Goal: Find contact information: Find contact information

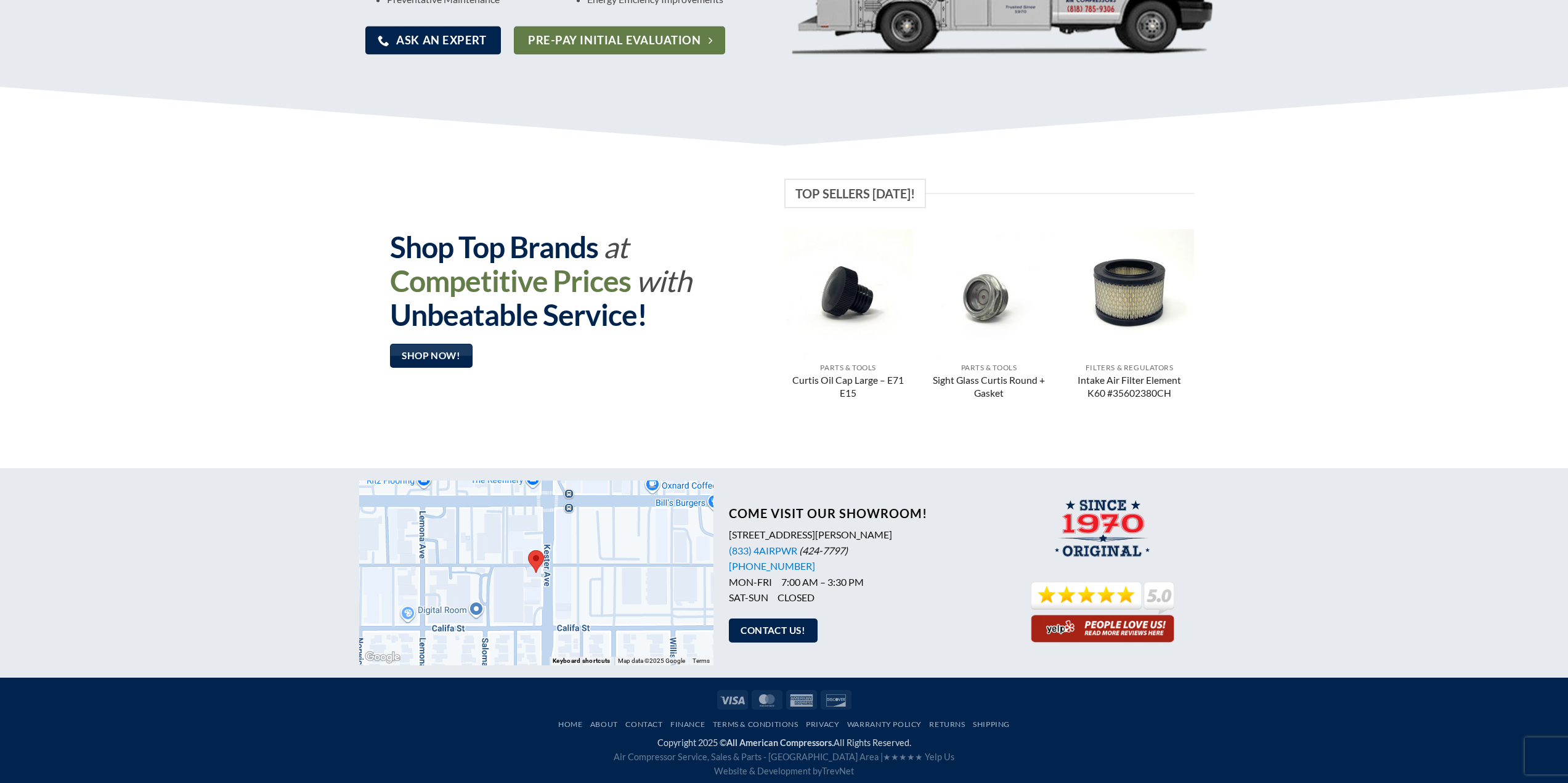
scroll to position [756, 0]
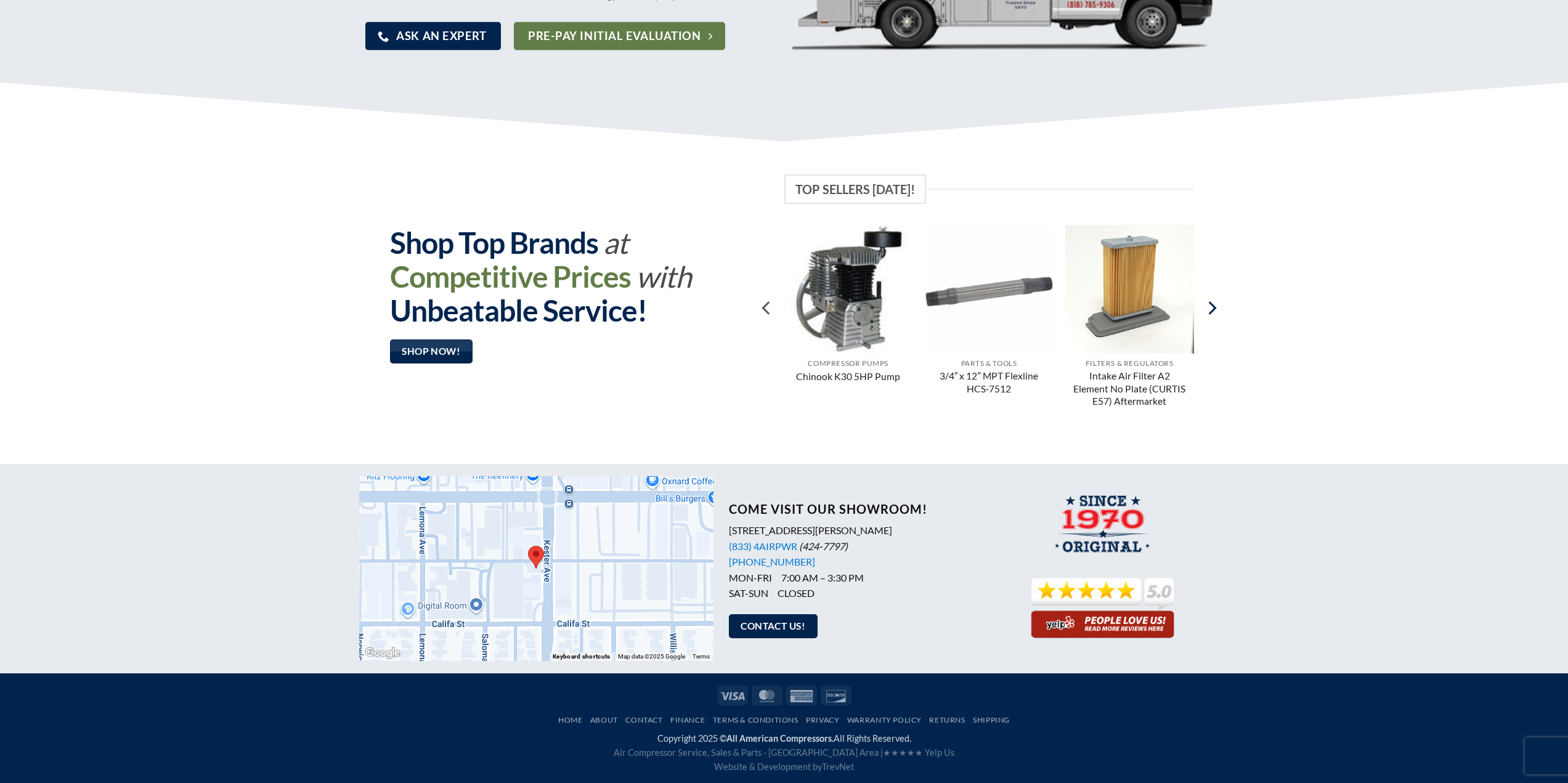
click at [1214, 305] on icon "Next" at bounding box center [1211, 308] width 22 height 22
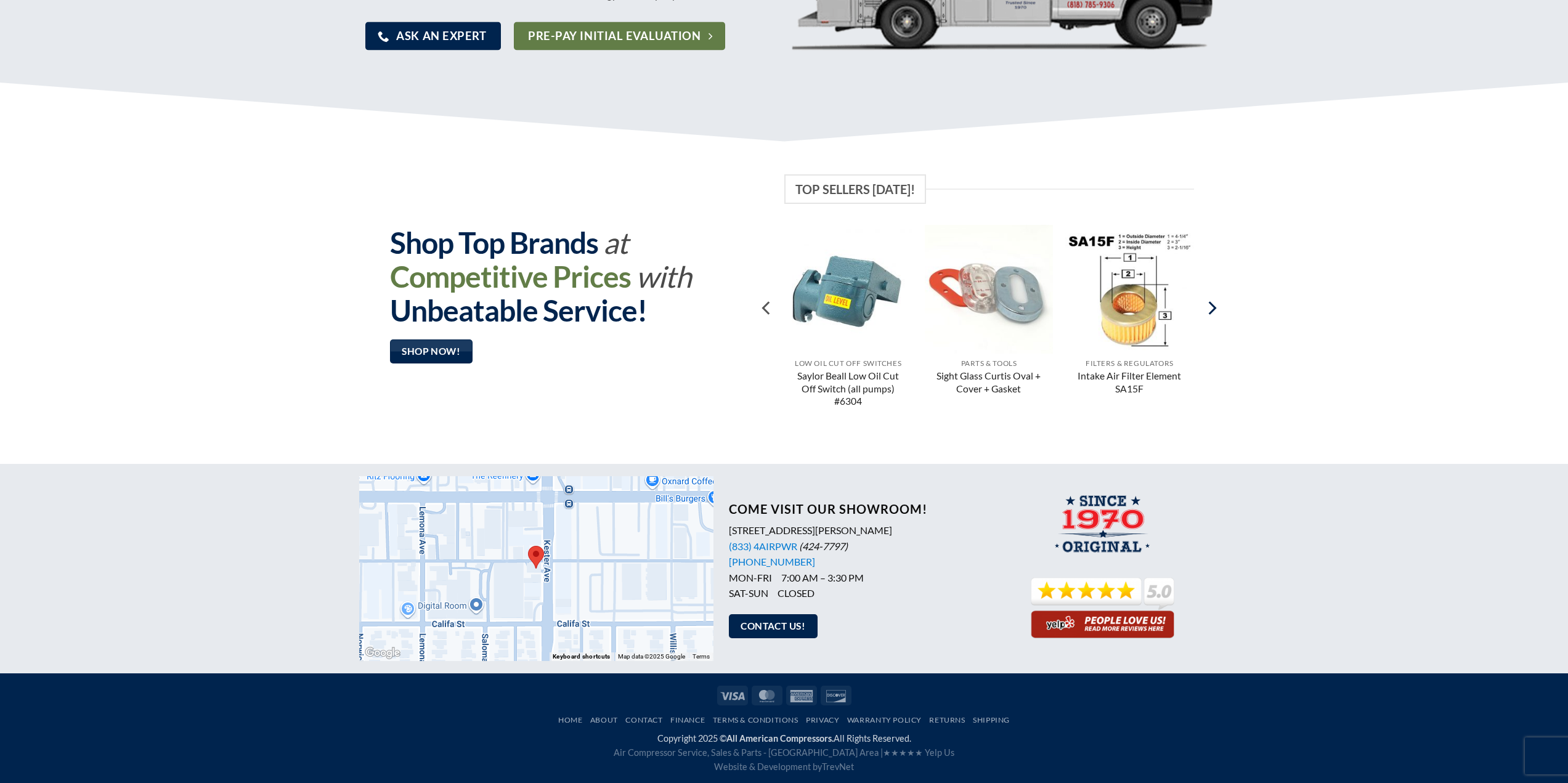
click at [1214, 305] on icon "Next" at bounding box center [1211, 308] width 22 height 22
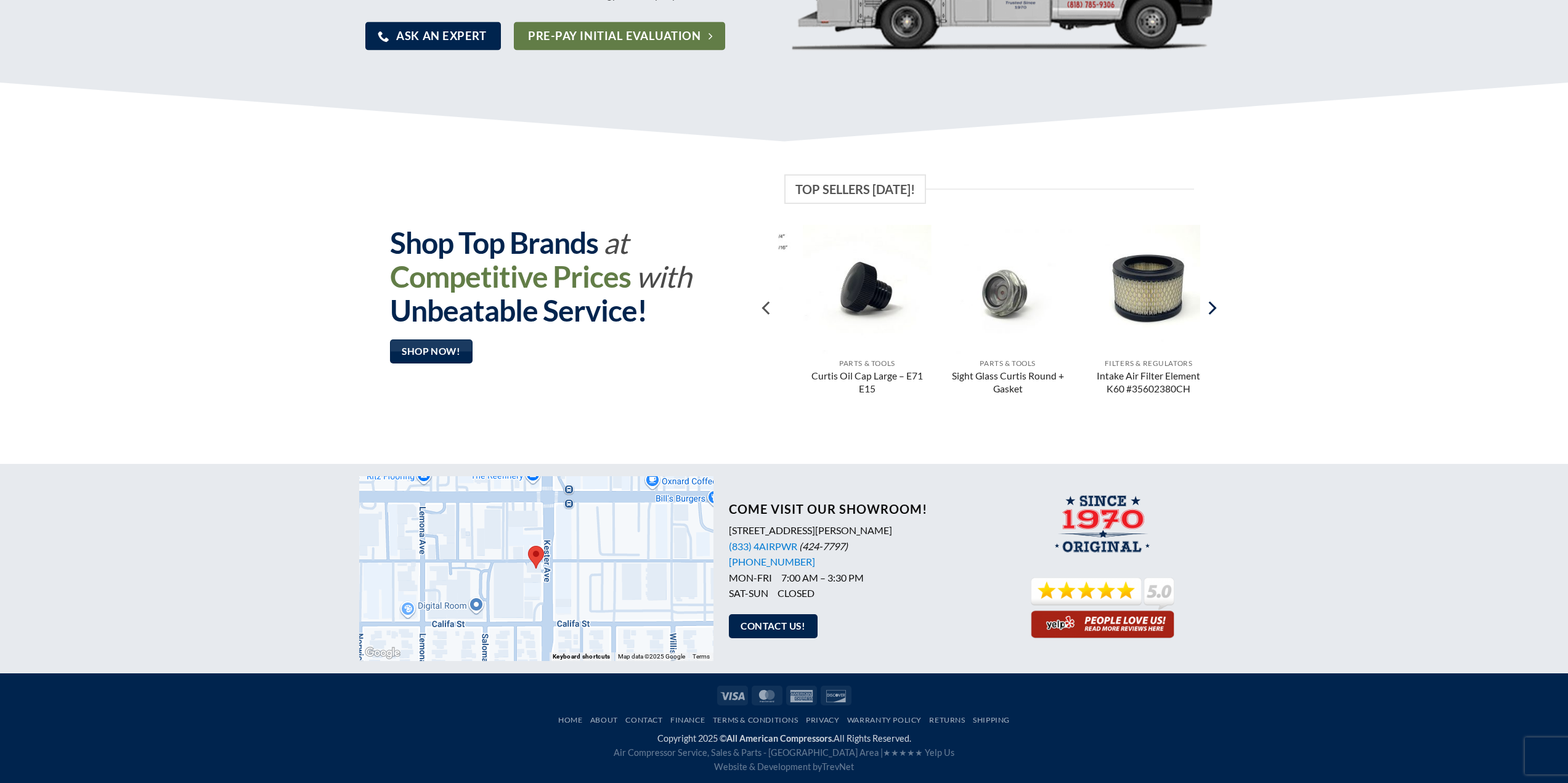
click at [1214, 305] on icon "Next" at bounding box center [1211, 308] width 22 height 22
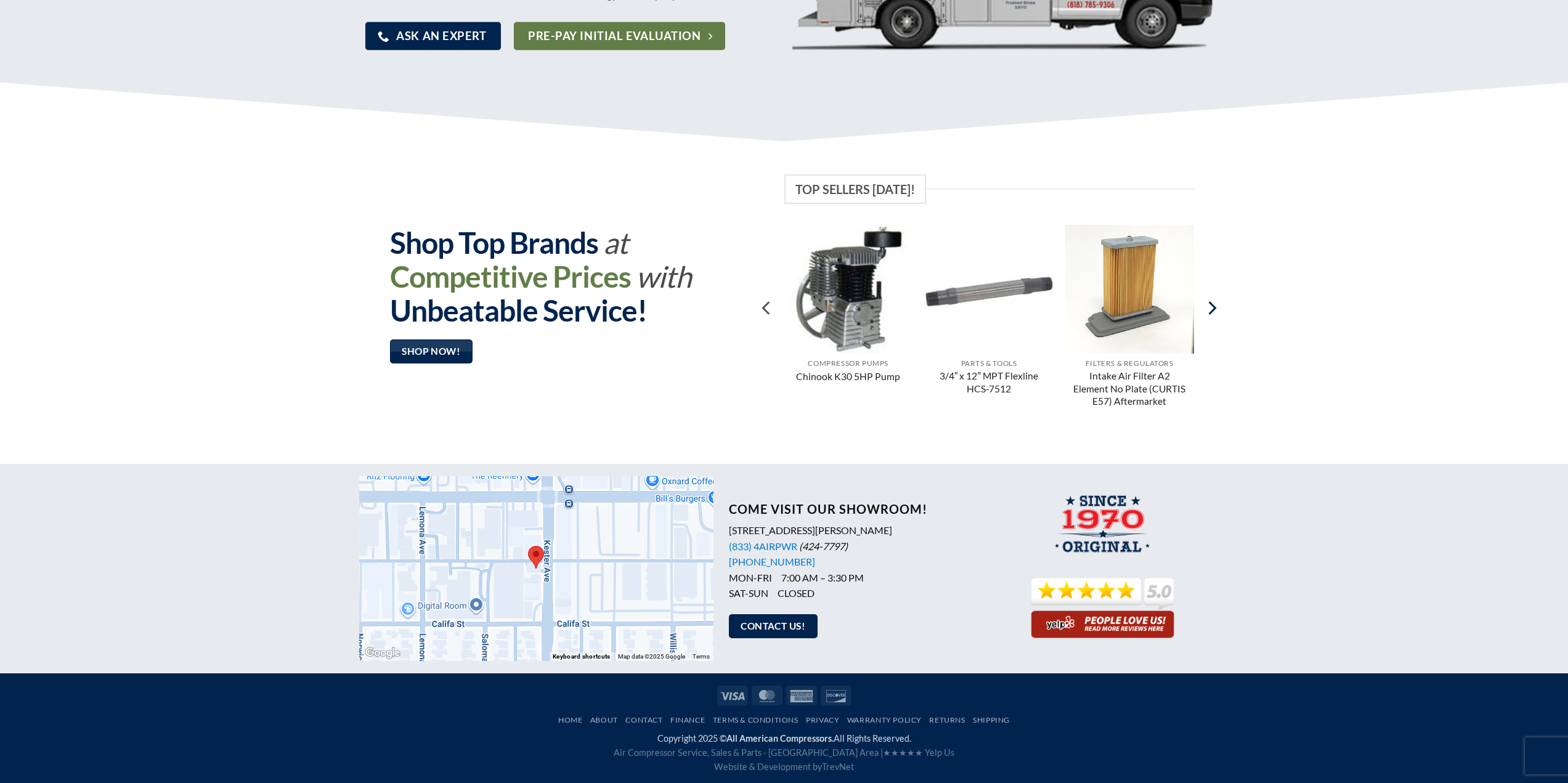
click at [1214, 305] on icon "Next" at bounding box center [1211, 308] width 22 height 22
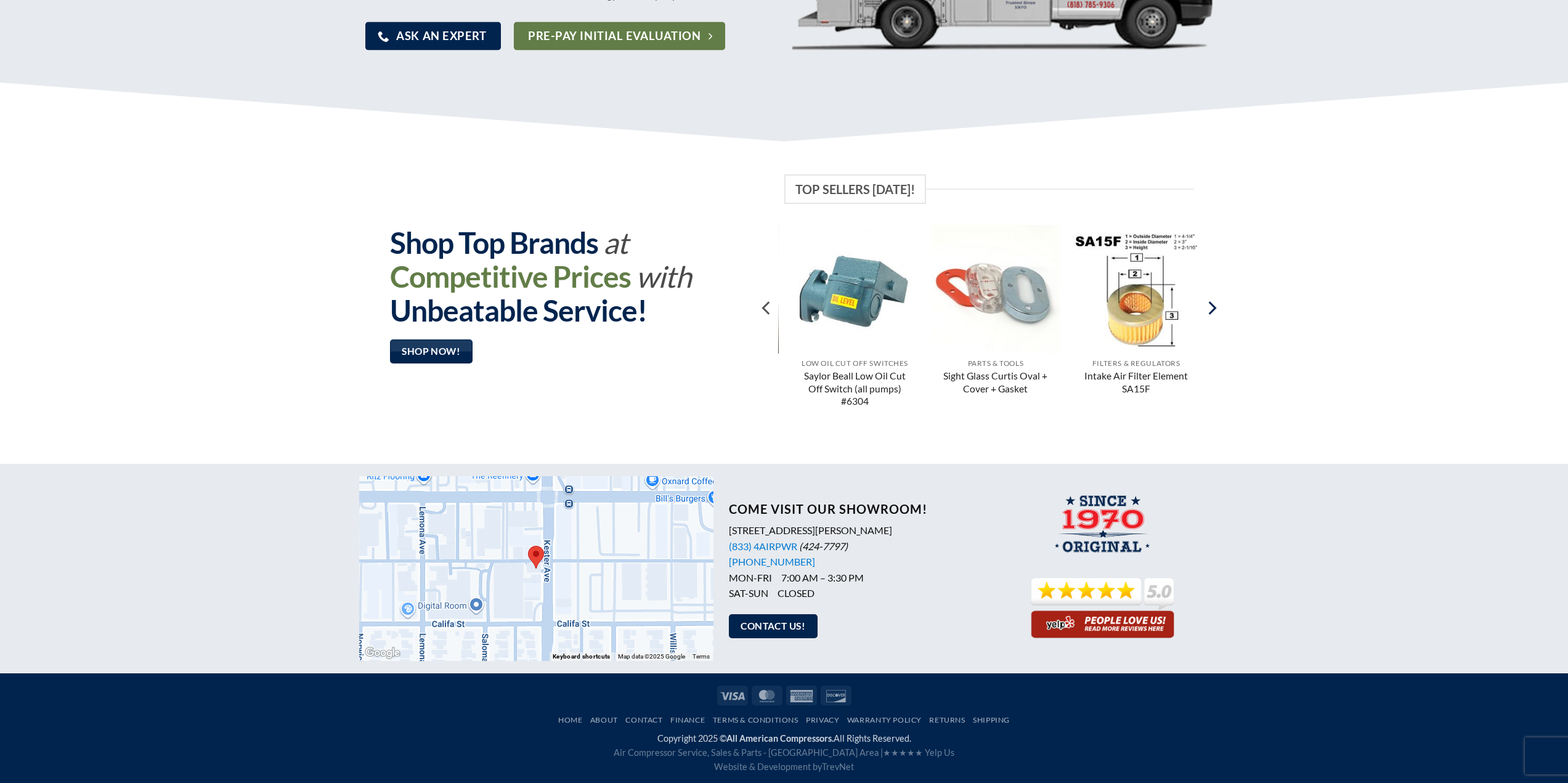
click at [1214, 305] on icon "Next" at bounding box center [1211, 308] width 22 height 22
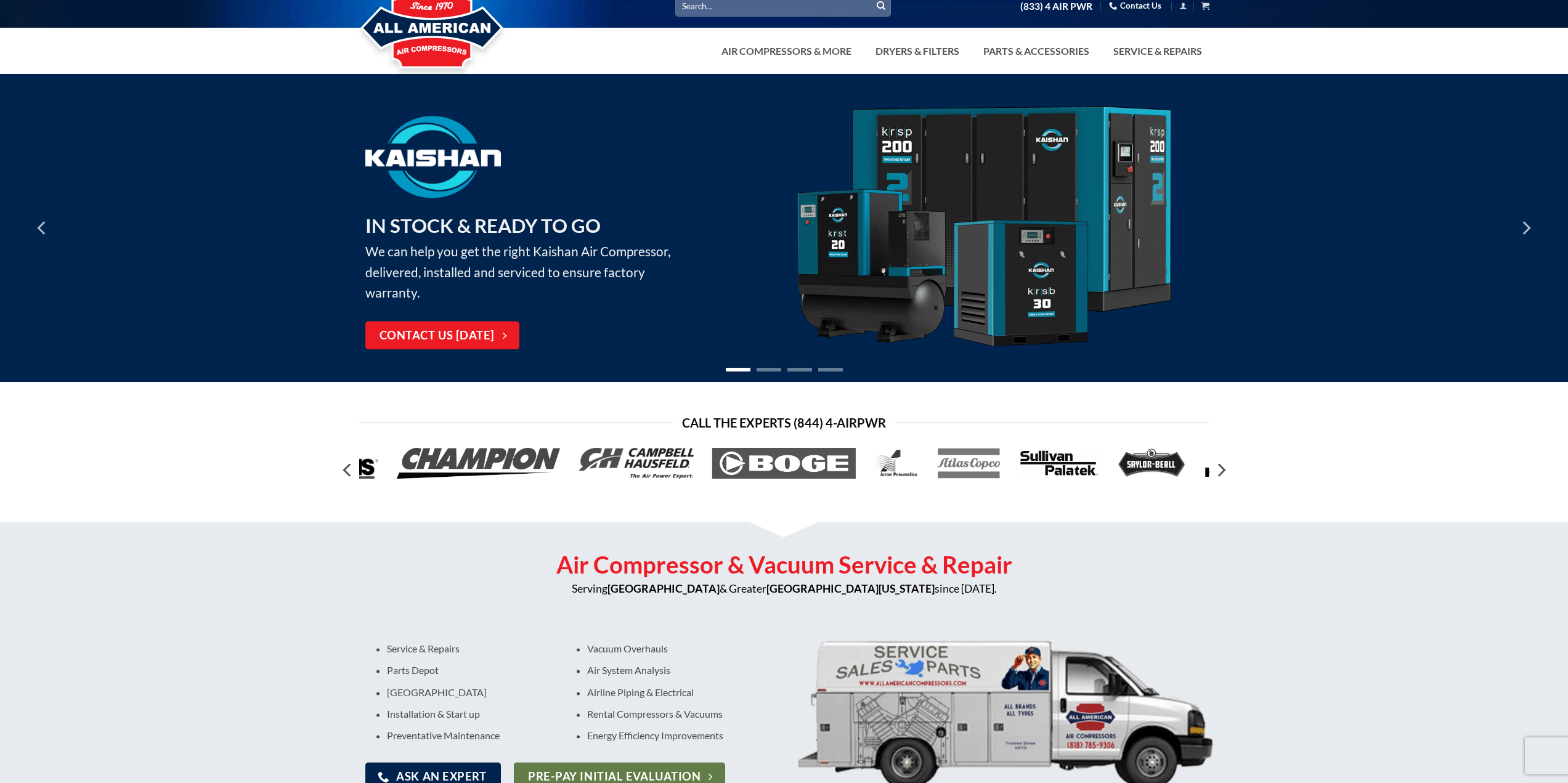
scroll to position [0, 0]
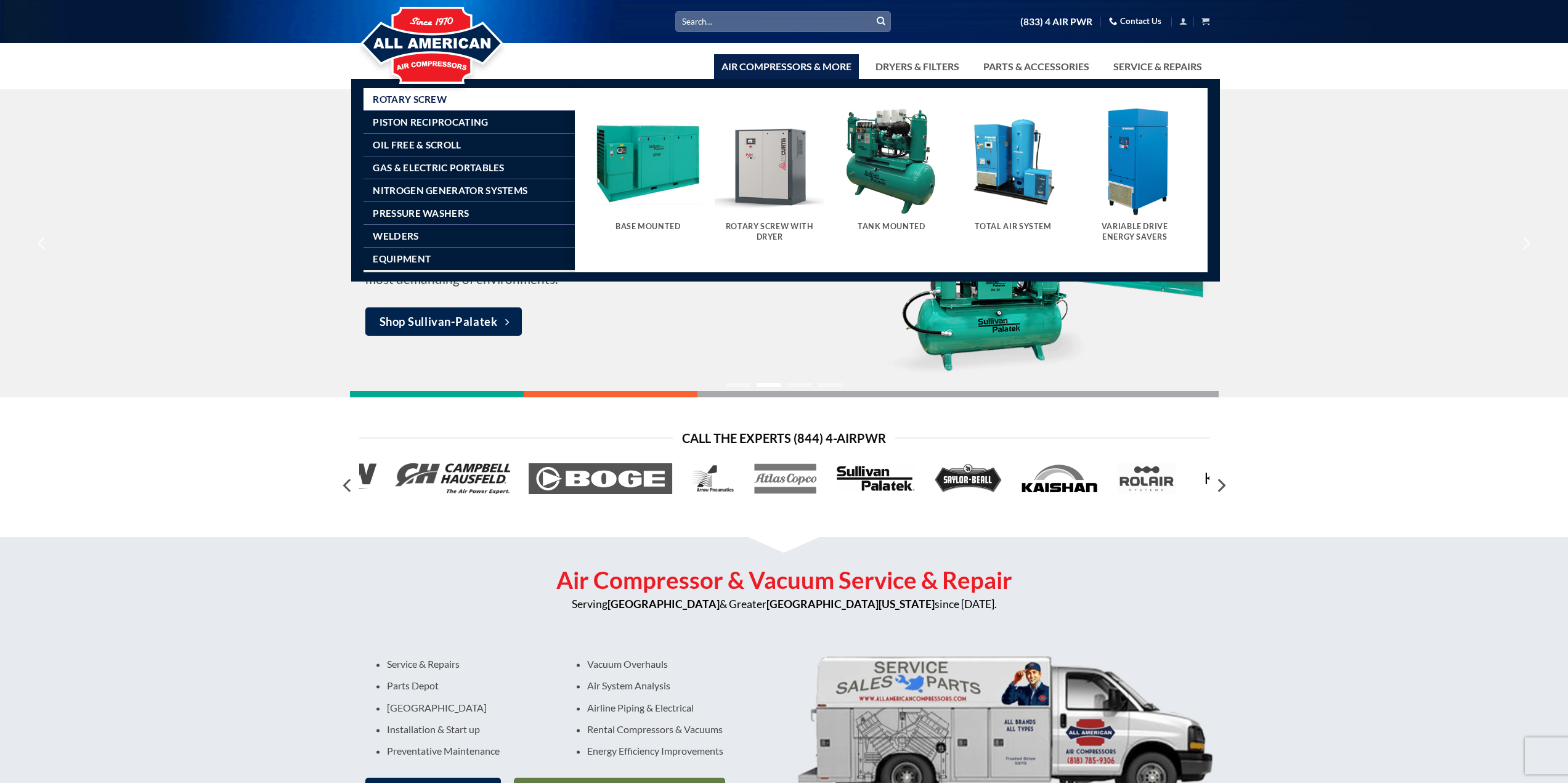
click at [661, 180] on img "Visit product category Base Mounted" at bounding box center [648, 161] width 110 height 110
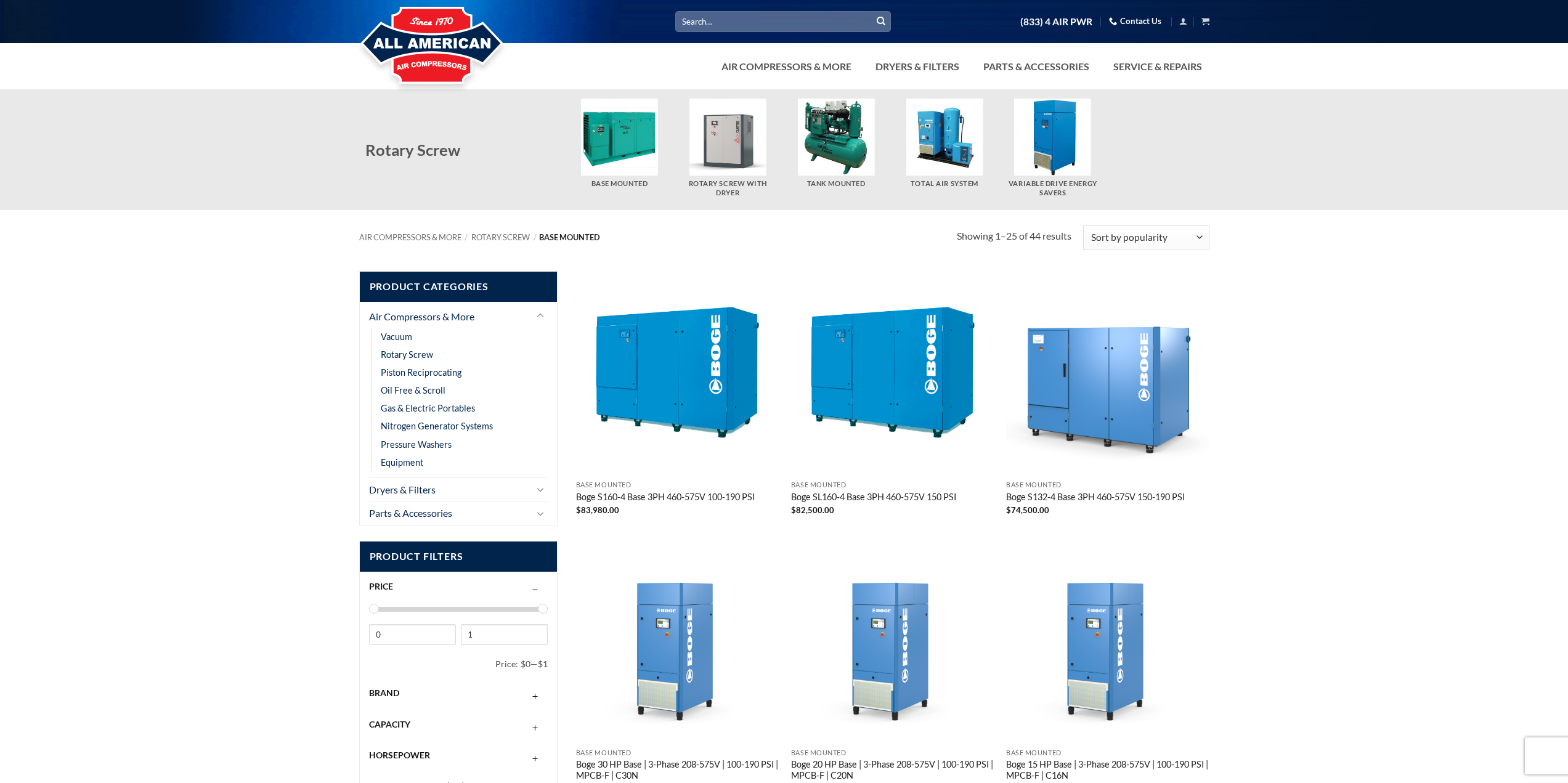
click at [1133, 23] on link "Contact Us" at bounding box center [1135, 21] width 52 height 19
